Goal: Information Seeking & Learning: Learn about a topic

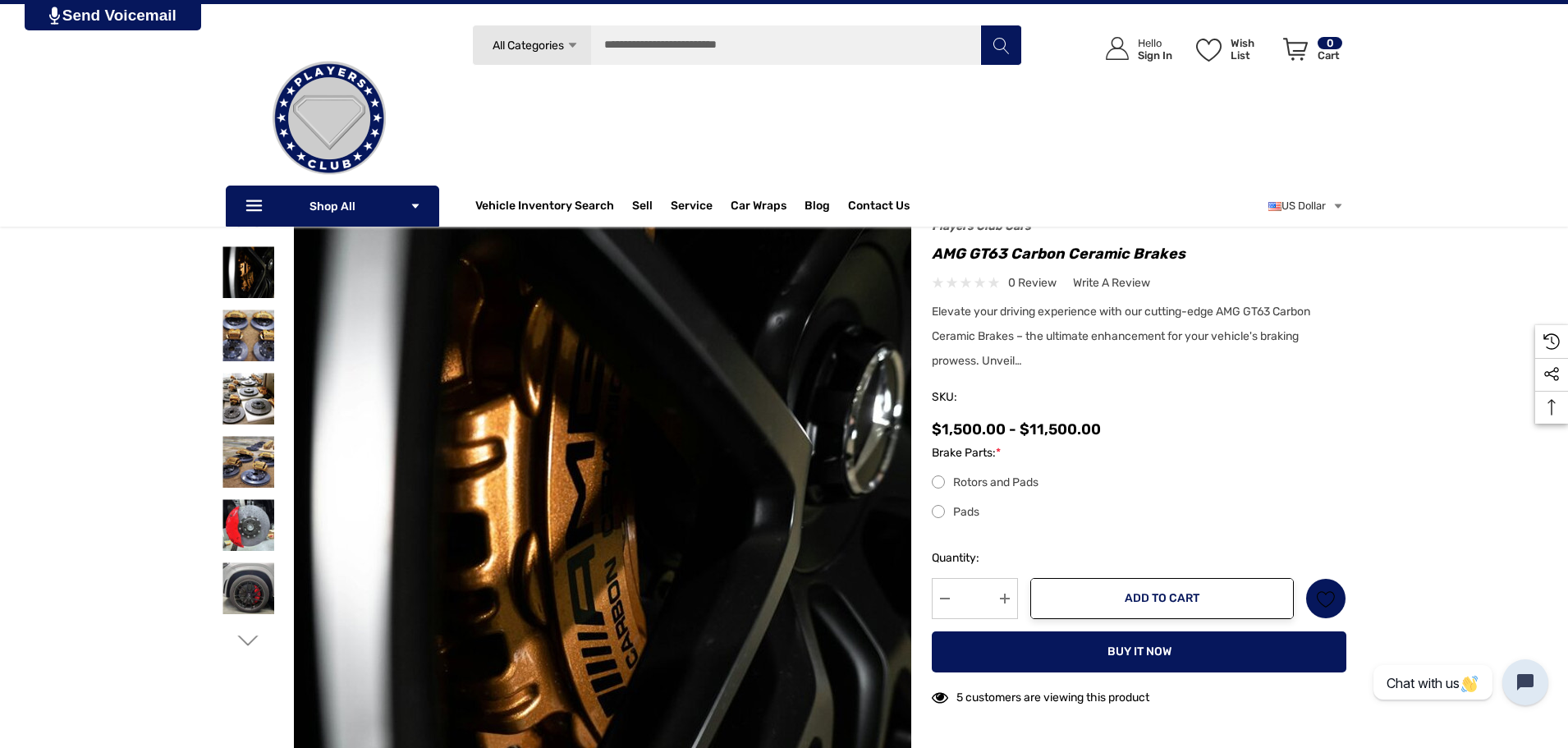
scroll to position [82, 0]
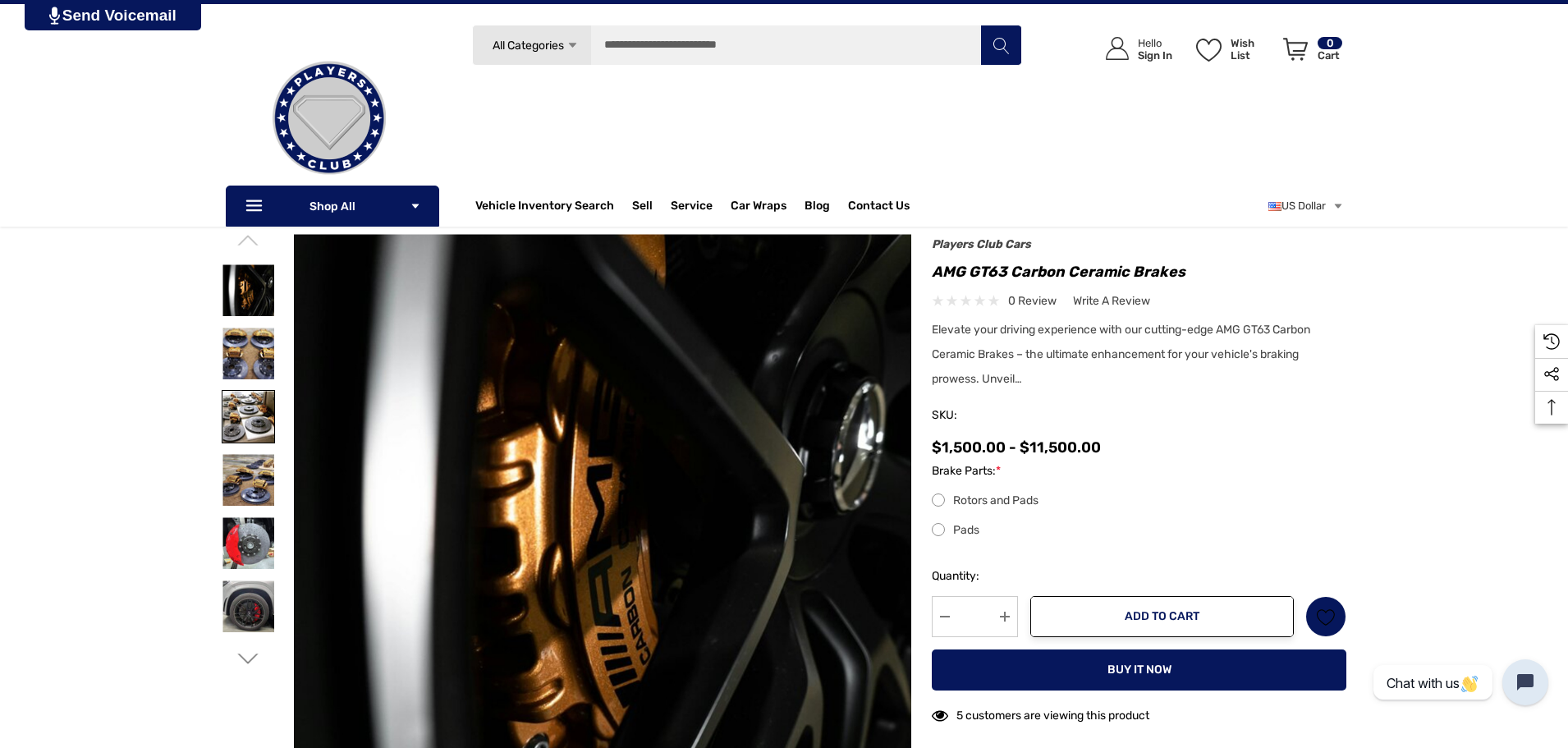
click at [243, 415] on img at bounding box center [248, 416] width 51 height 51
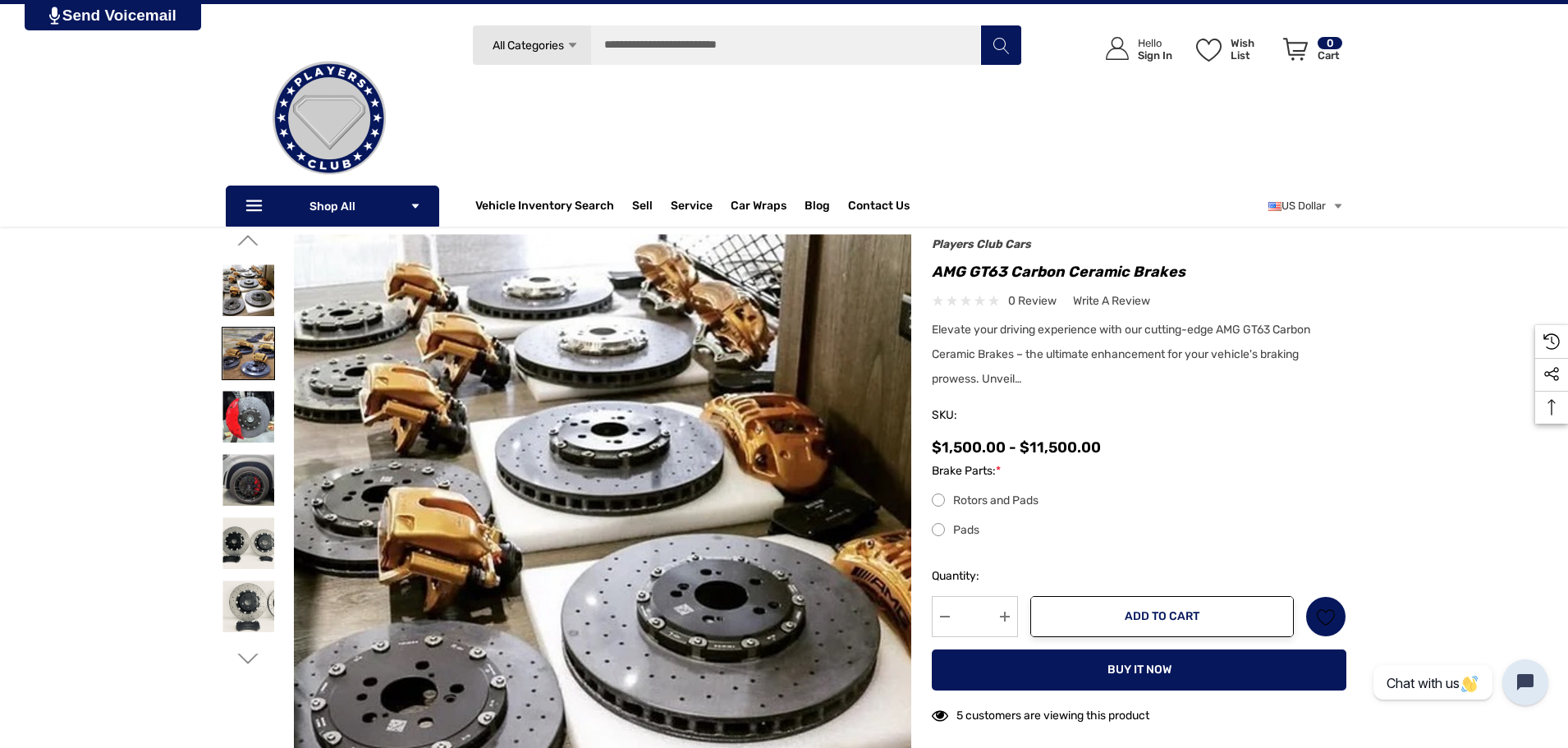
click at [255, 363] on img at bounding box center [248, 352] width 51 height 51
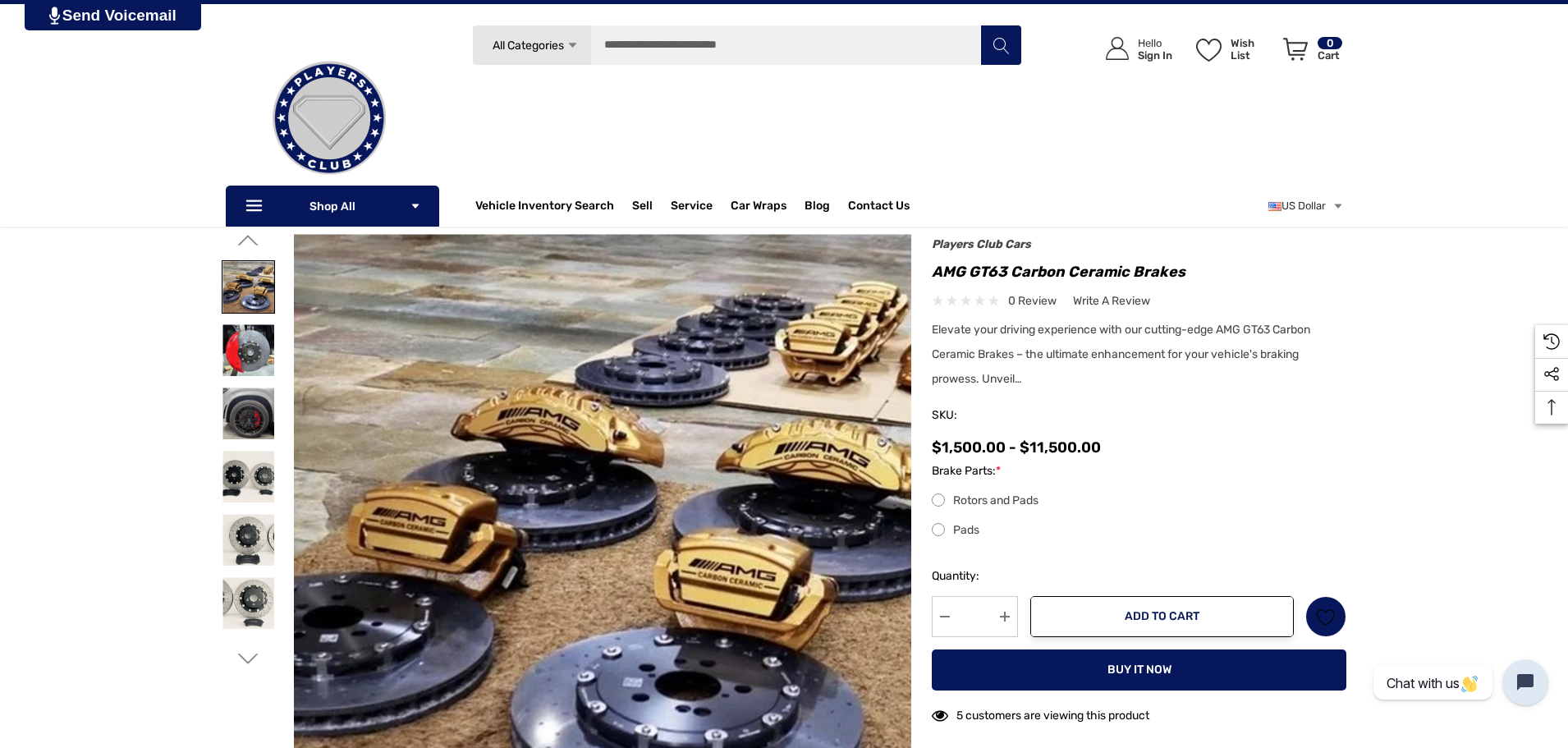
click at [251, 314] on div at bounding box center [248, 287] width 53 height 63
click at [253, 305] on img at bounding box center [248, 289] width 51 height 51
click at [259, 481] on img at bounding box center [248, 479] width 51 height 51
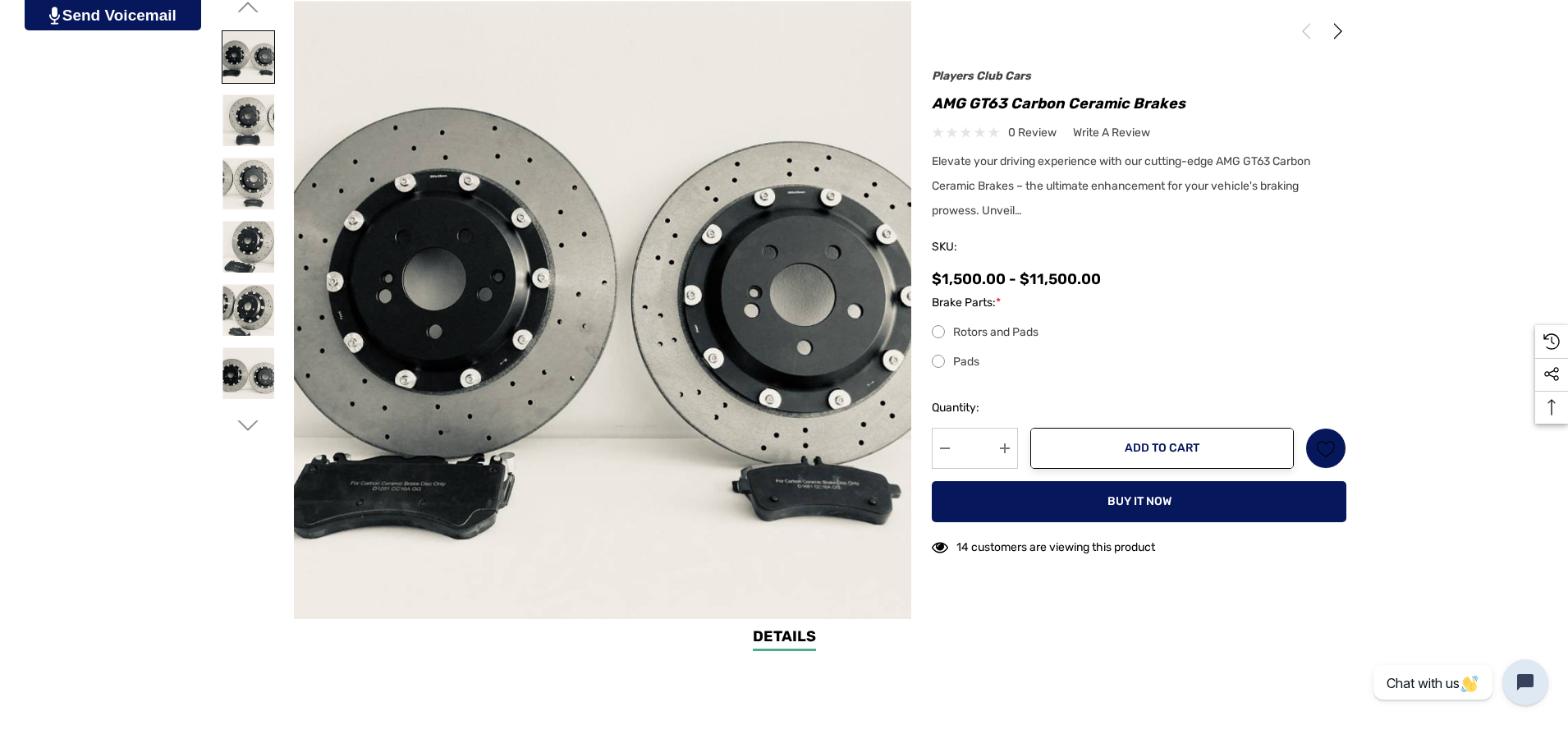
scroll to position [328, 0]
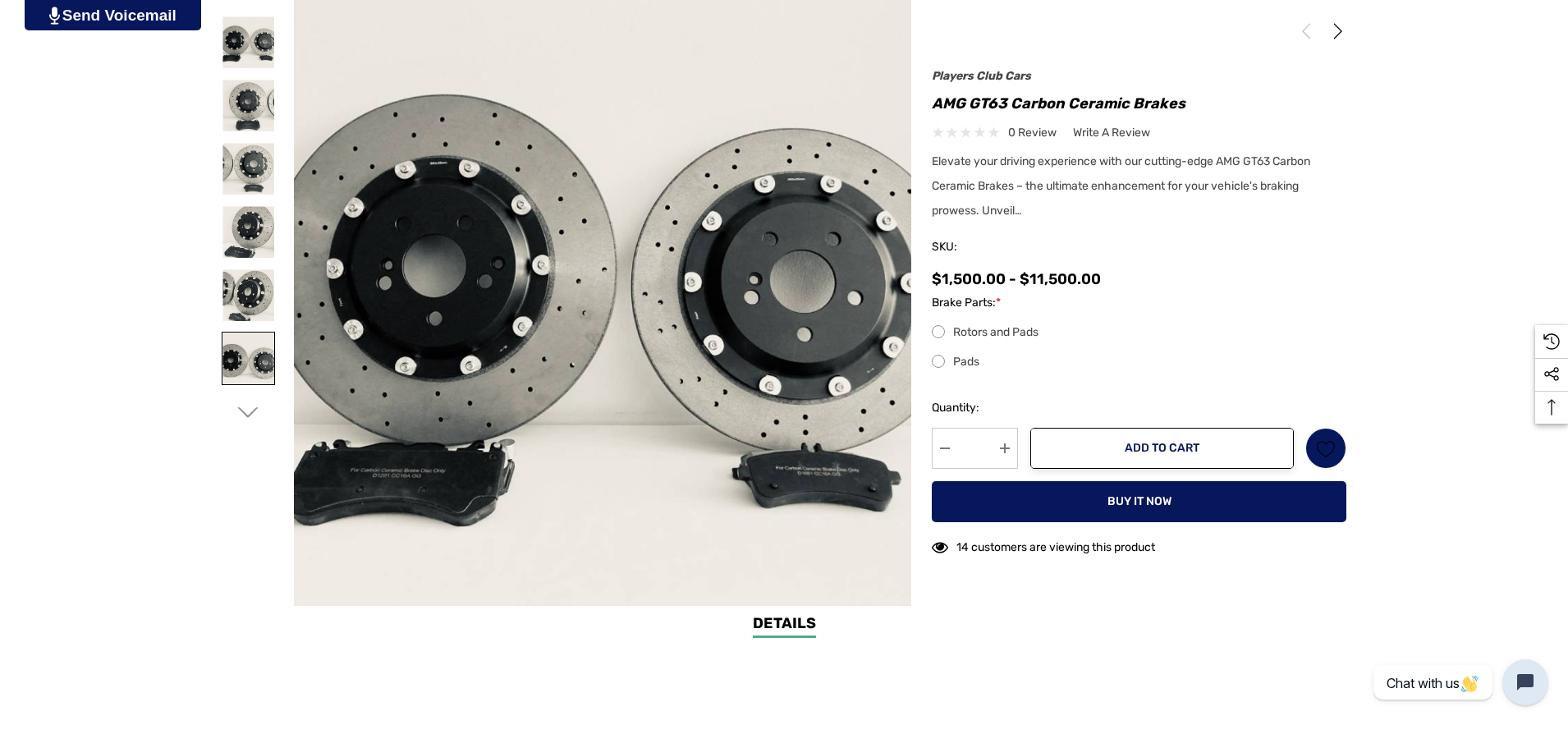
click at [261, 381] on img at bounding box center [248, 358] width 51 height 51
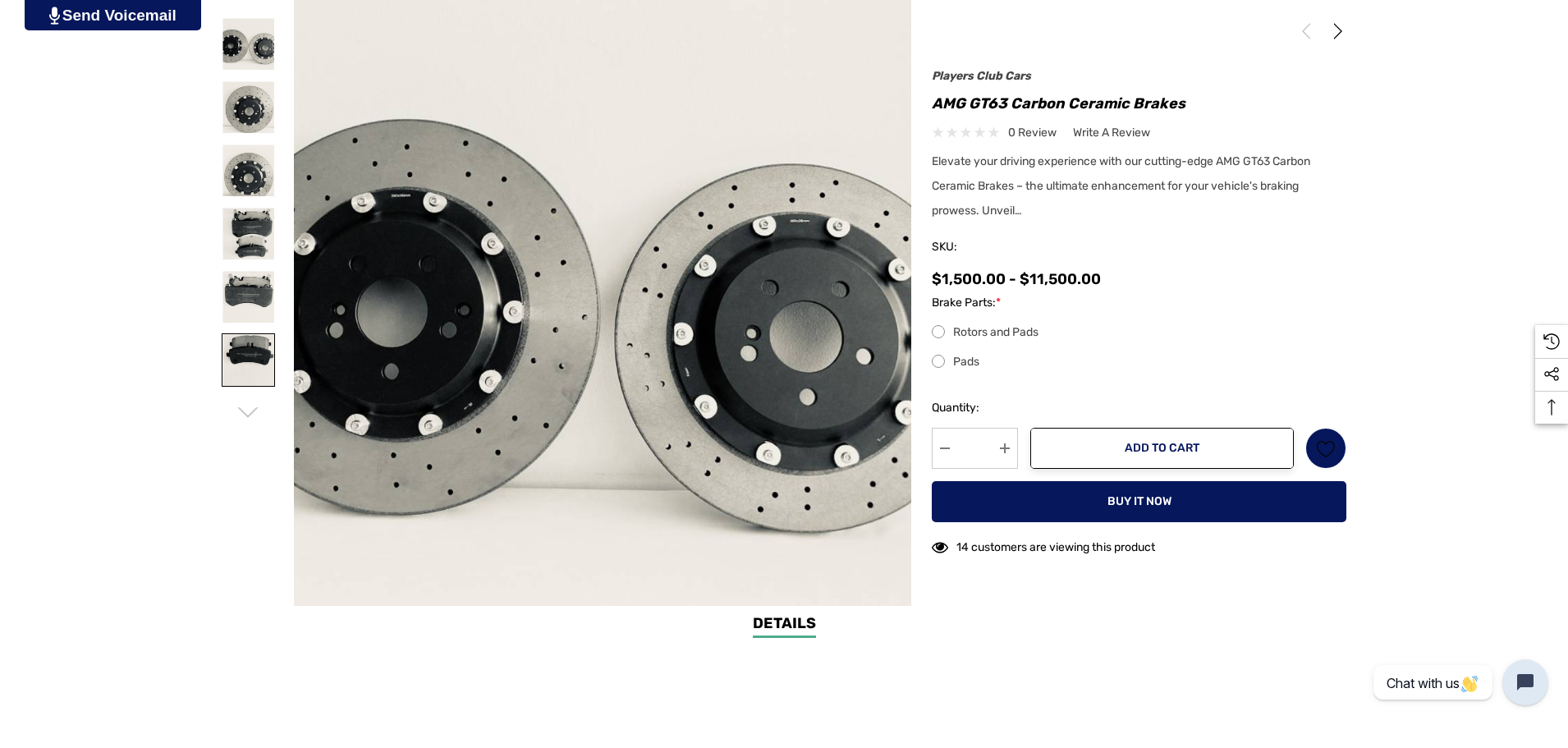
click at [259, 348] on img at bounding box center [248, 360] width 51 height 51
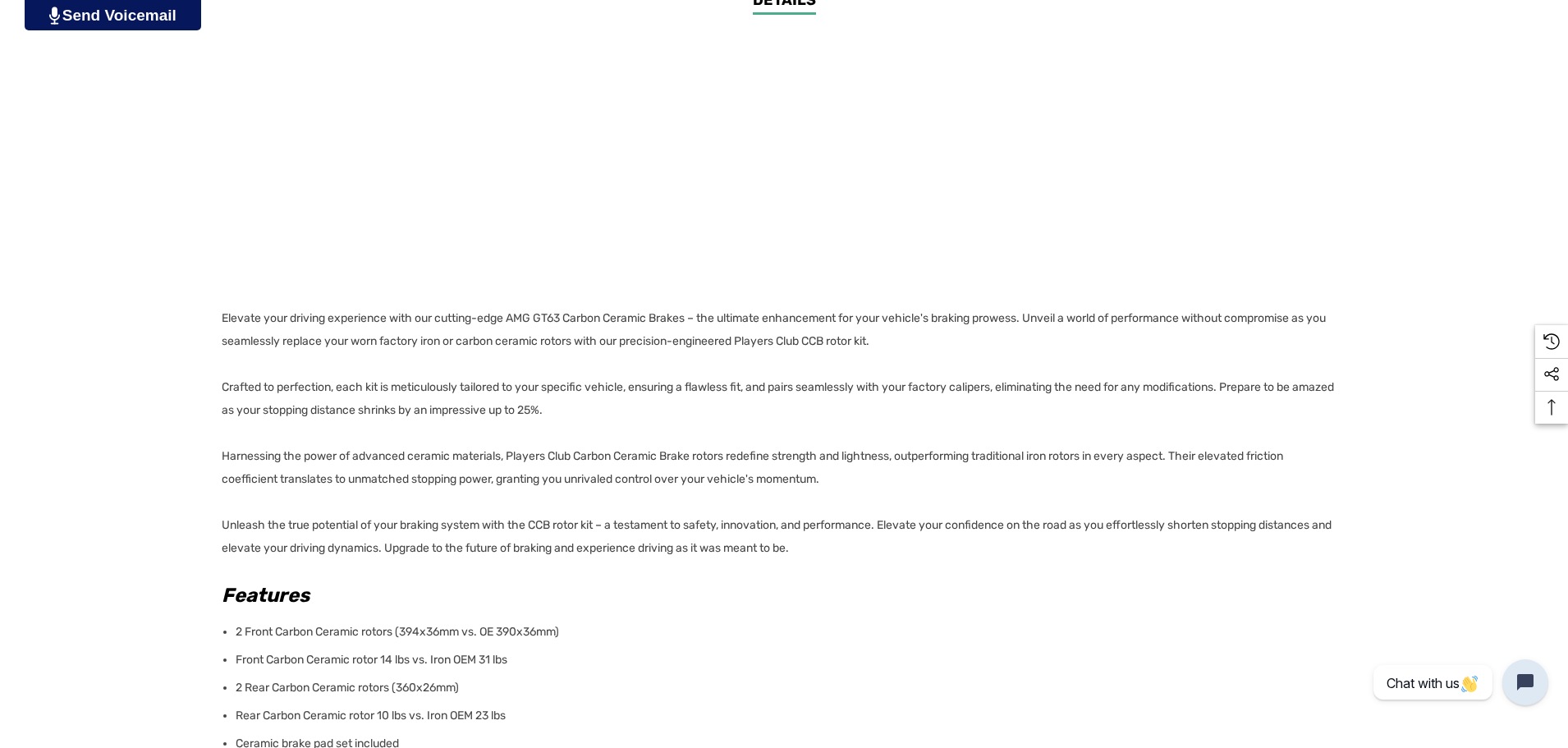
scroll to position [985, 0]
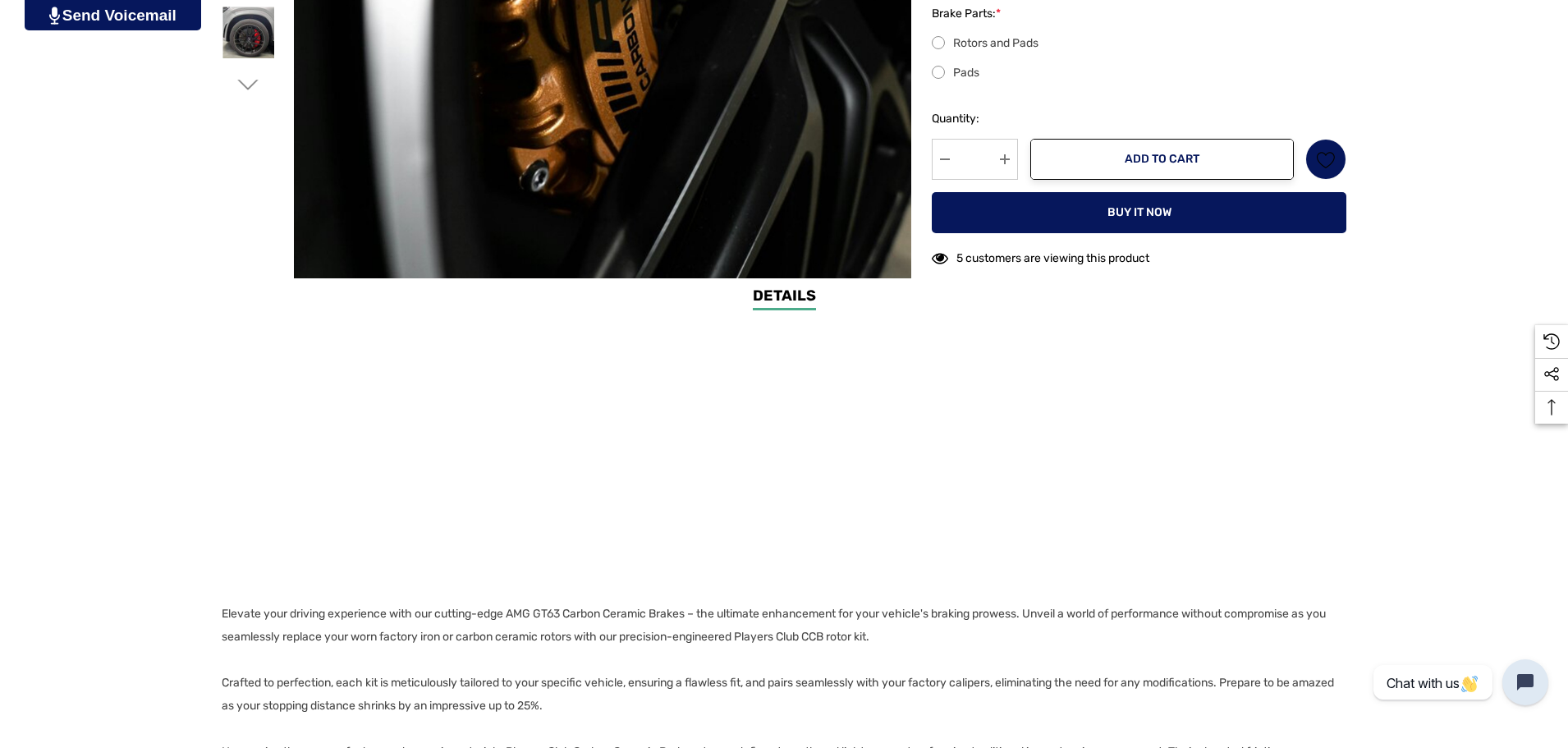
scroll to position [739, 0]
